Goal: Transaction & Acquisition: Obtain resource

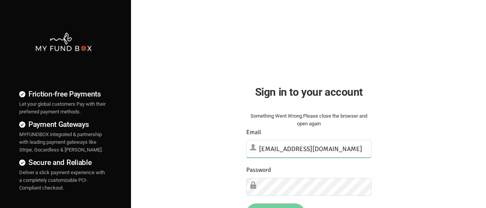
type input "[EMAIL_ADDRESS][DOMAIN_NAME]"
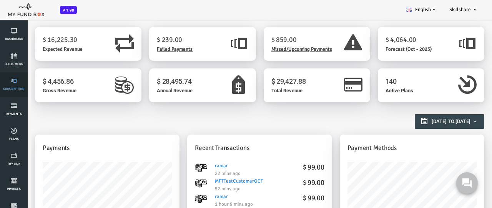
click at [14, 85] on link "Subscription" at bounding box center [13, 84] width 23 height 25
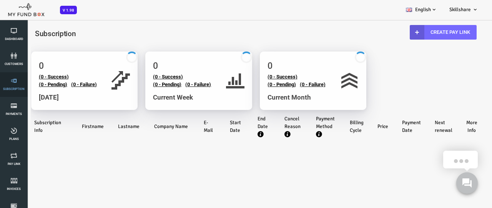
select select "100"
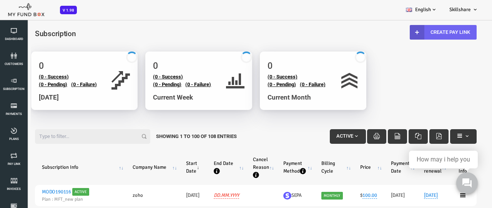
click at [422, 32] on link "Create Pay Link" at bounding box center [423, 32] width 67 height 15
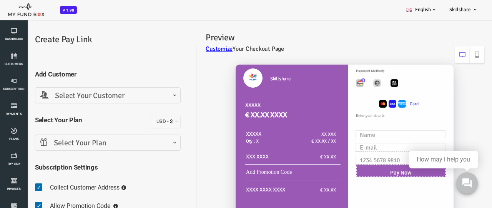
click at [88, 95] on span "Select Your Customer" at bounding box center [88, 96] width 136 height 12
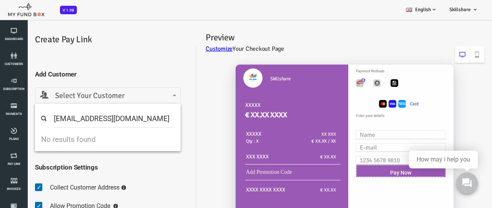
type input "mftmailbox2@mailinator.com"
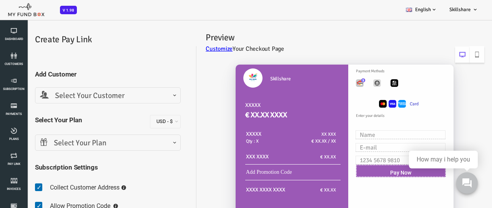
click at [195, 163] on div "Skillshare XXXXX € XX.XX XXXX XXXXX Qty : X XX XXX € XX.XX / XX XXX XXXX € XX.XX" at bounding box center [321, 207] width 288 height 300
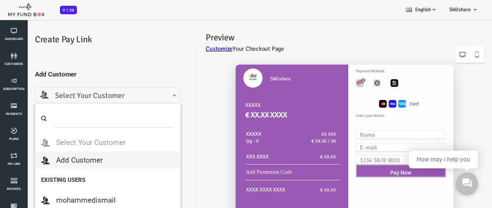
click at [115, 95] on span "Select Your Customer" at bounding box center [88, 96] width 136 height 12
